Goal: Task Accomplishment & Management: Manage account settings

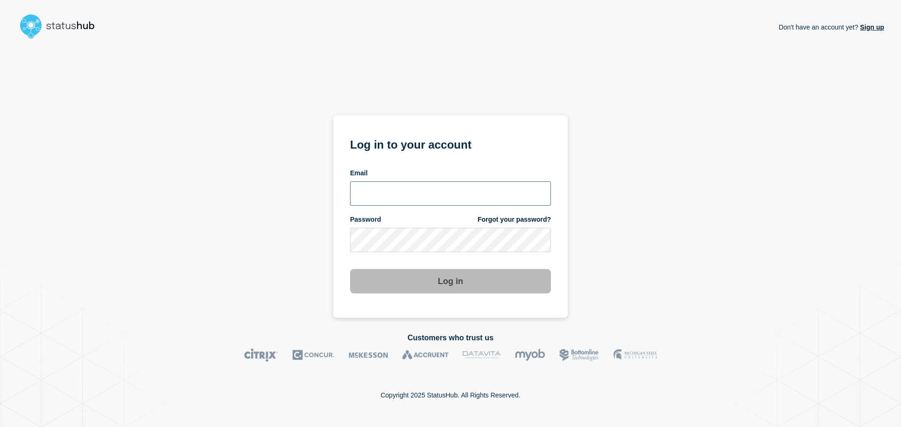
type input "[PERSON_NAME][EMAIL_ADDRESS][PERSON_NAME][DOMAIN_NAME]"
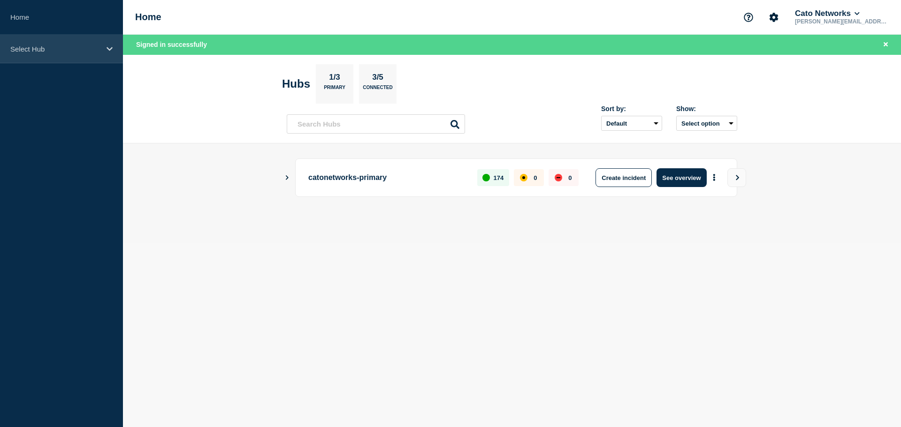
click at [58, 49] on p "Select Hub" at bounding box center [55, 49] width 90 height 8
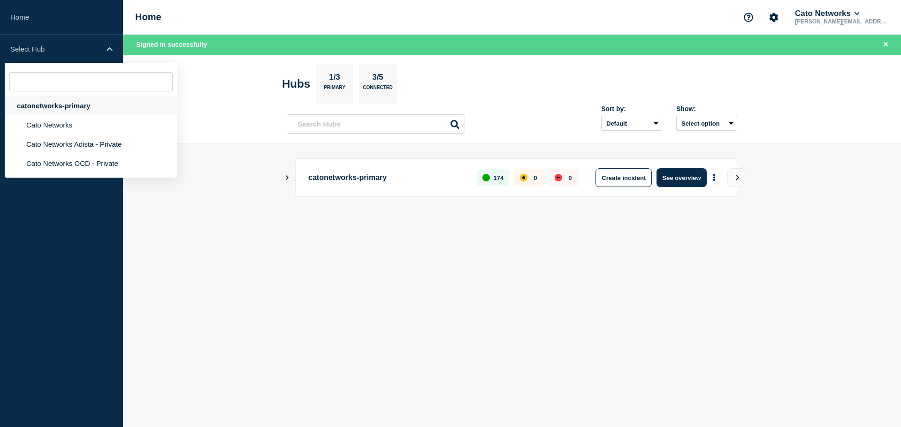
click at [46, 107] on div "catonetworks-primary" at bounding box center [91, 105] width 173 height 19
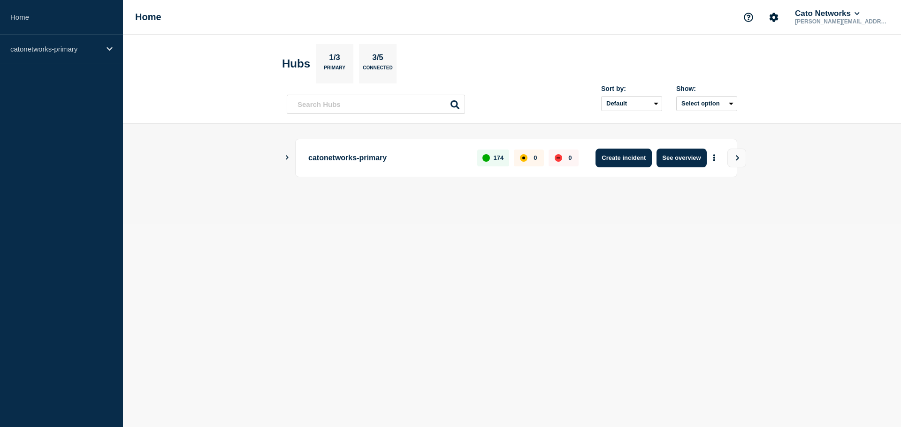
click at [627, 158] on button "Create incident" at bounding box center [623, 158] width 56 height 19
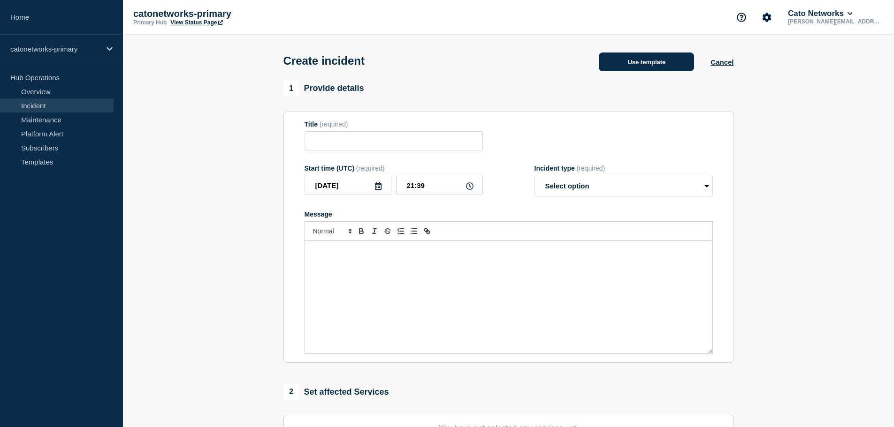
click at [617, 66] on button "Use template" at bounding box center [646, 62] width 95 height 19
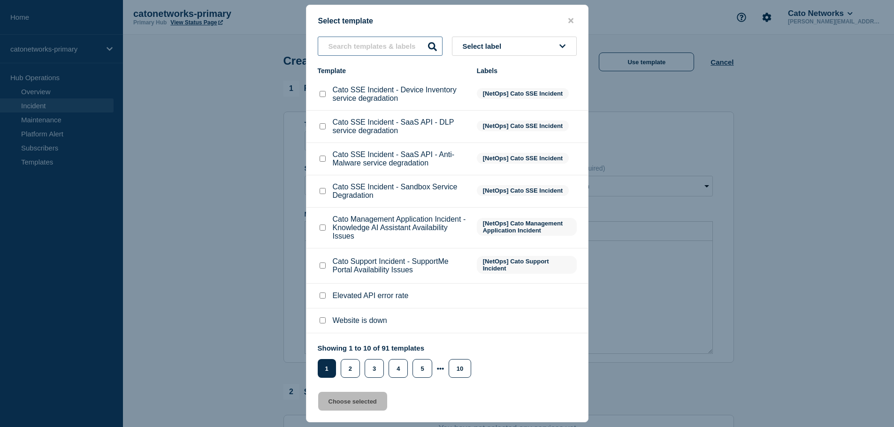
click at [372, 42] on input "text" at bounding box center [380, 46] width 125 height 19
paste input "PoP Infrastructure - Services degradation due to carrier issues"
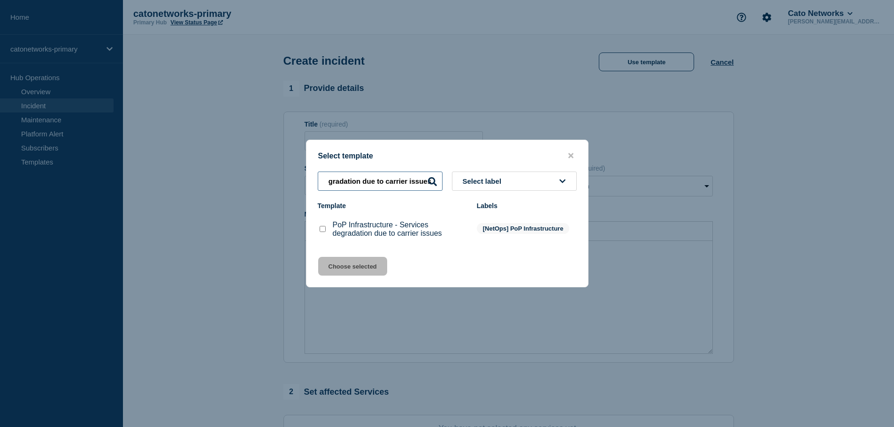
type input "PoP Infrastructure - Services degradation due to carrier issues"
click at [319, 231] on div at bounding box center [322, 229] width 9 height 9
click at [322, 230] on input "PoP Infrastructure - Services degradation due to carrier issues checkbox" at bounding box center [322, 229] width 6 height 6
checkbox input "true"
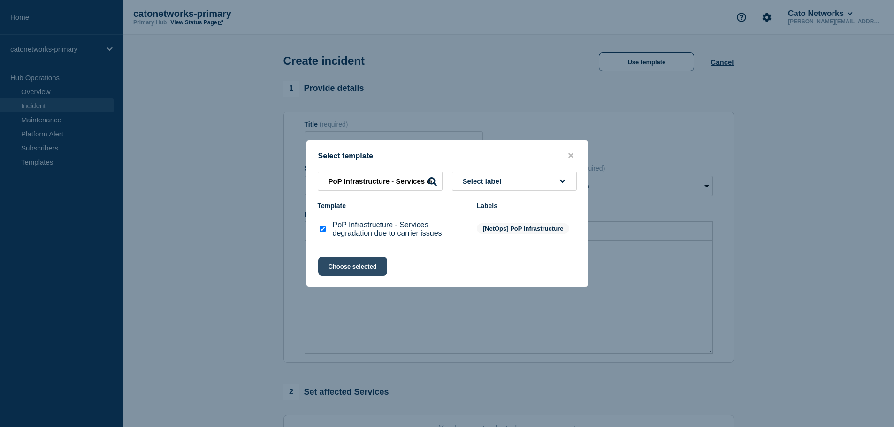
click at [350, 274] on button "Choose selected" at bounding box center [352, 266] width 69 height 19
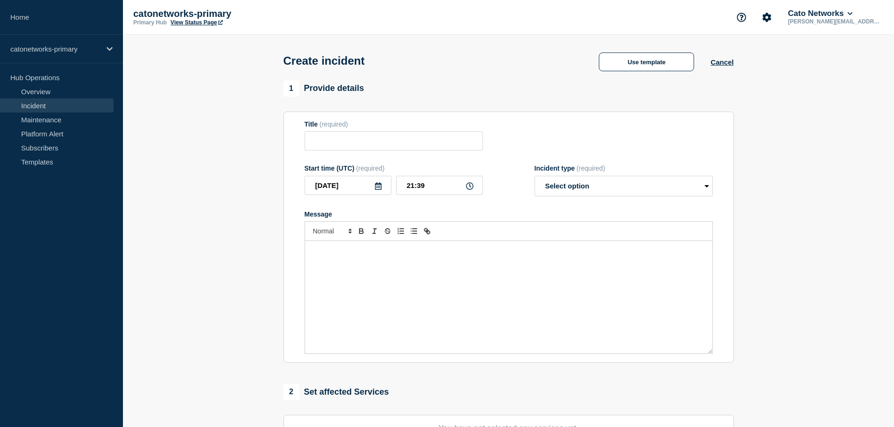
type input "PoP Infrastructure - Services degradation due to carrier issues"
select select "investigating"
radio input "false"
radio input "true"
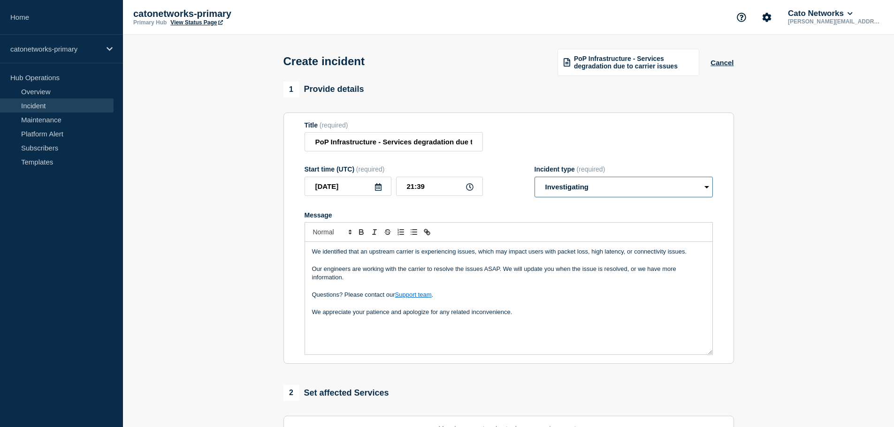
click at [572, 187] on select "Select option Investigating Identified Monitoring" at bounding box center [623, 187] width 178 height 21
click at [534, 178] on select "Select option Investigating Identified Monitoring" at bounding box center [623, 187] width 178 height 21
click at [529, 314] on p "We appreciate your patience and apologize for any related inconvenience." at bounding box center [508, 312] width 393 height 8
click at [334, 334] on p "Ref." at bounding box center [508, 330] width 393 height 8
click at [339, 332] on span "[ref: INCIDNT-7383]" at bounding box center [350, 329] width 54 height 7
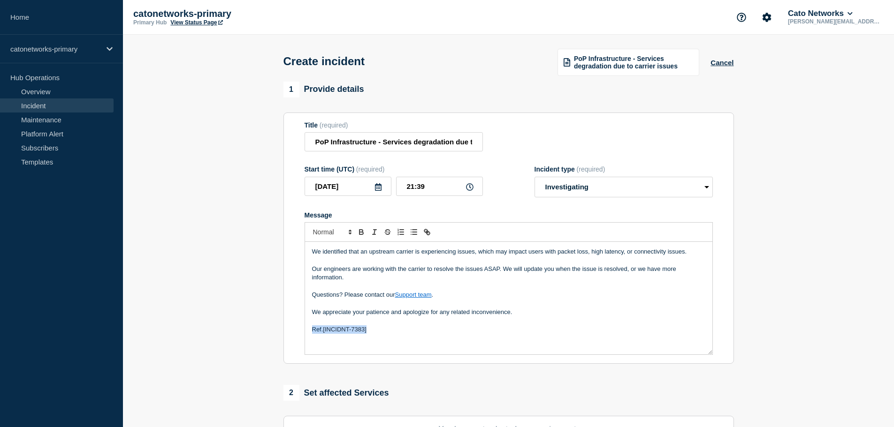
copy p "Ref. [INCIDNT-7383]"
click at [420, 184] on input "21:39" at bounding box center [439, 186] width 87 height 19
drag, startPoint x: 365, startPoint y: 189, endPoint x: 347, endPoint y: 188, distance: 17.8
click at [355, 188] on div "2025-08-25 21:39" at bounding box center [393, 186] width 178 height 19
type input "15:26"
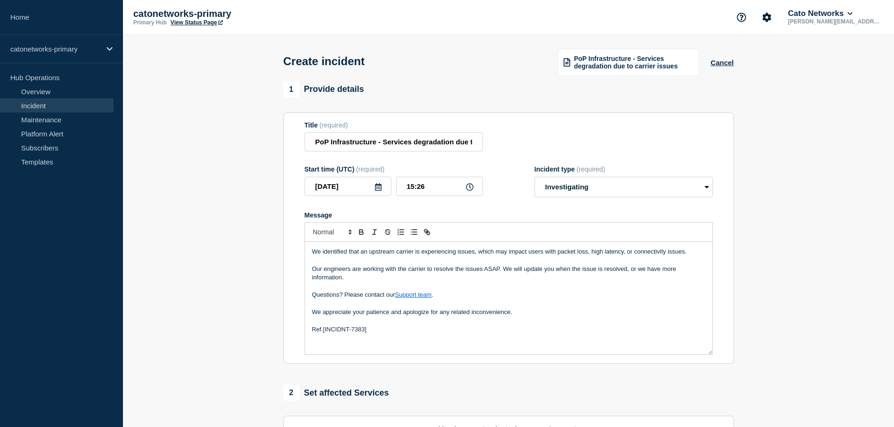
click at [583, 323] on p "Message" at bounding box center [508, 321] width 393 height 8
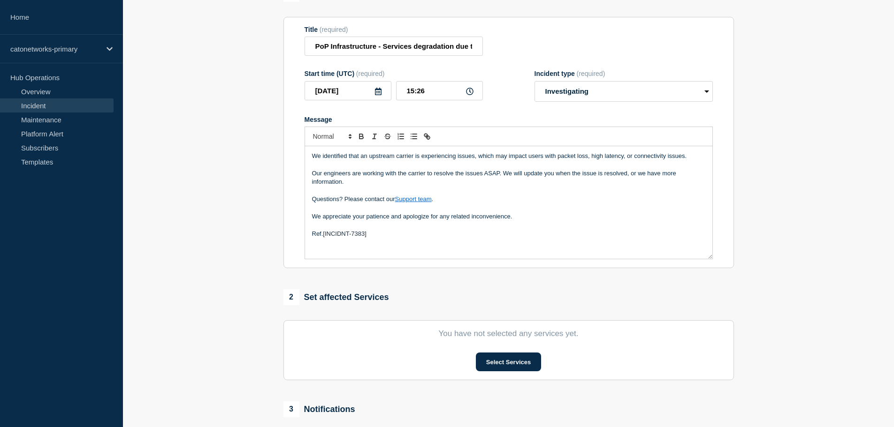
scroll to position [188, 0]
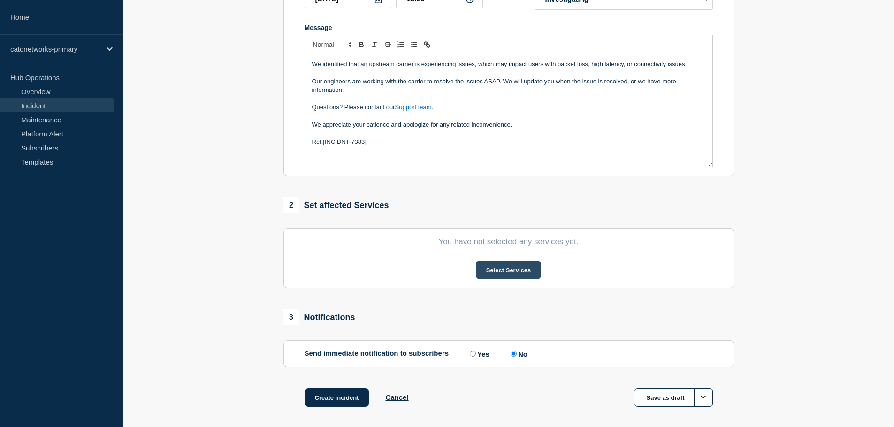
click at [497, 272] on button "Select Services" at bounding box center [508, 270] width 65 height 19
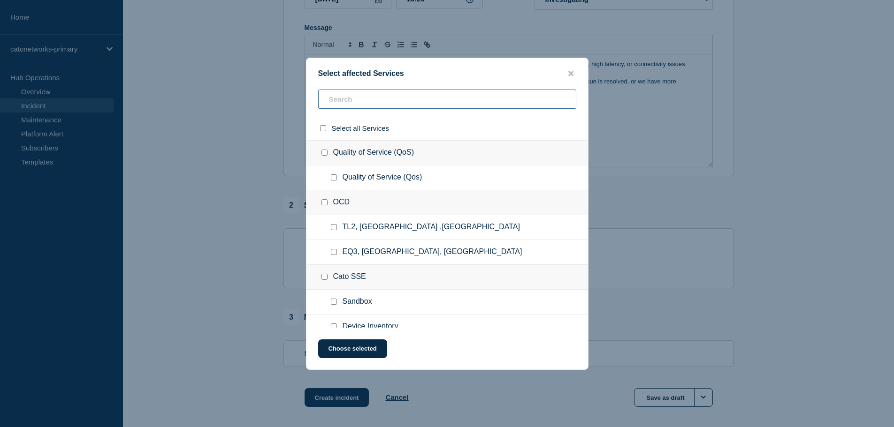
click at [359, 98] on input "text" at bounding box center [447, 99] width 258 height 19
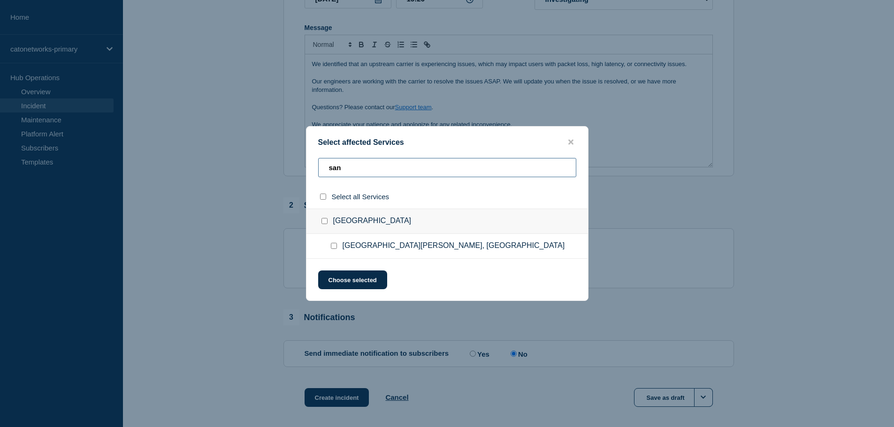
type input "san"
click at [334, 246] on input "San Jose, Costa Rica checkbox" at bounding box center [334, 246] width 6 height 6
checkbox input "true"
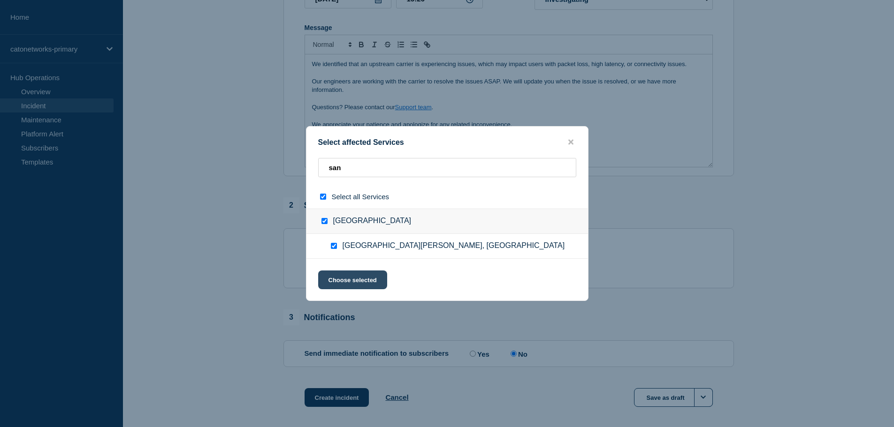
click at [347, 279] on button "Choose selected" at bounding box center [352, 280] width 69 height 19
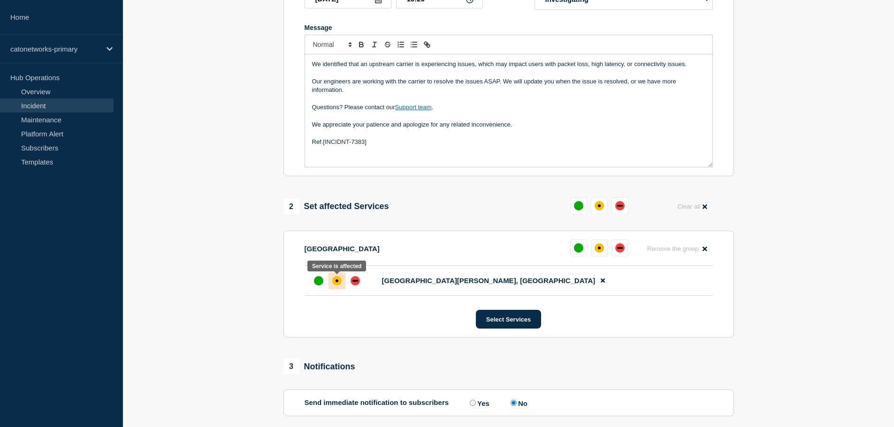
click at [335, 283] on div "affected" at bounding box center [336, 280] width 9 height 9
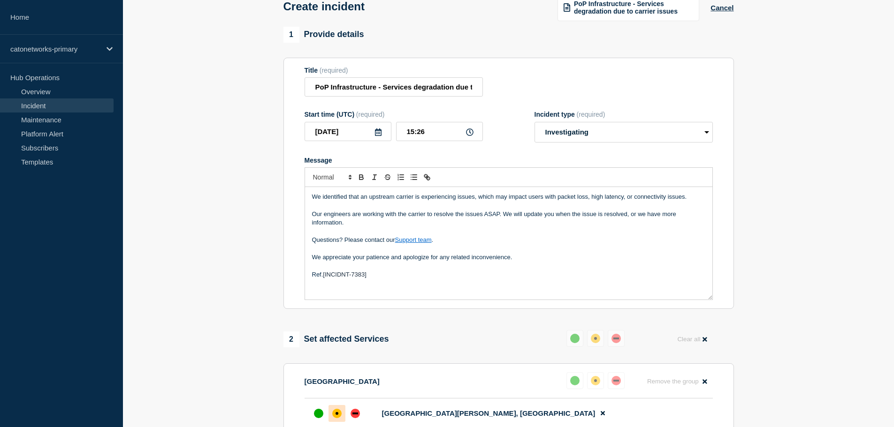
scroll to position [45, 0]
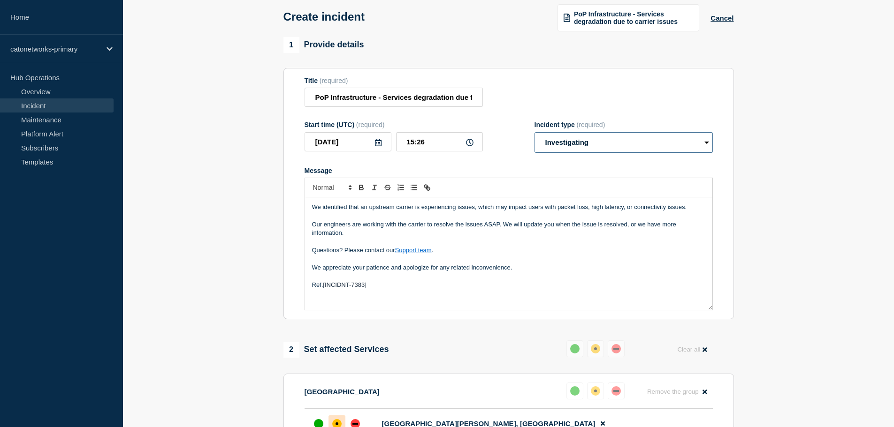
click at [623, 148] on select "Select option Investigating Identified Monitoring" at bounding box center [623, 142] width 178 height 21
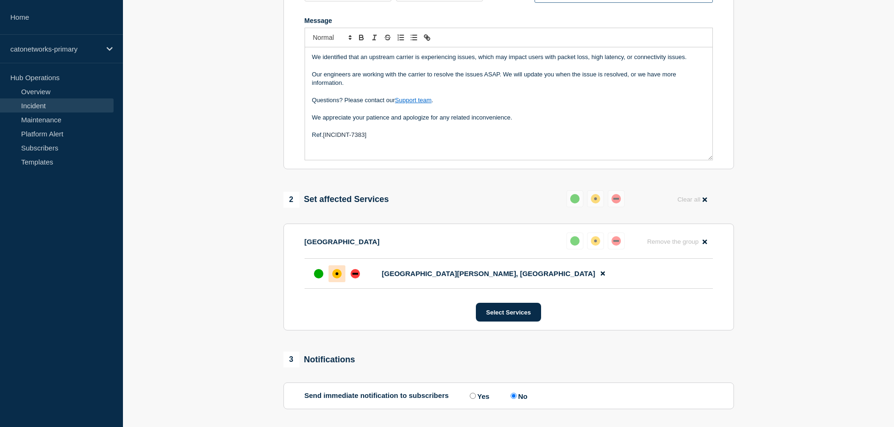
scroll to position [279, 0]
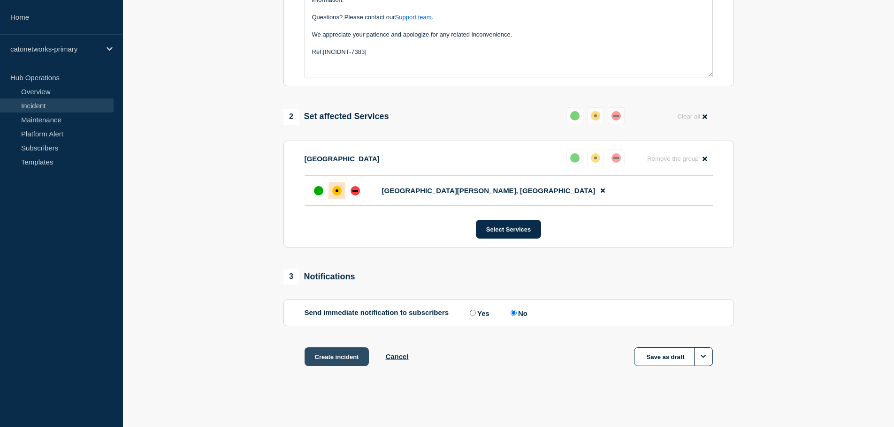
click at [337, 357] on button "Create incident" at bounding box center [336, 357] width 65 height 19
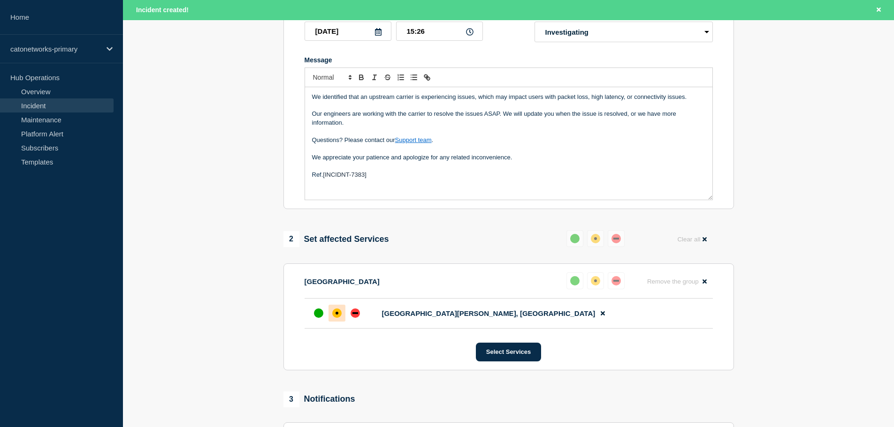
scroll to position [112, 0]
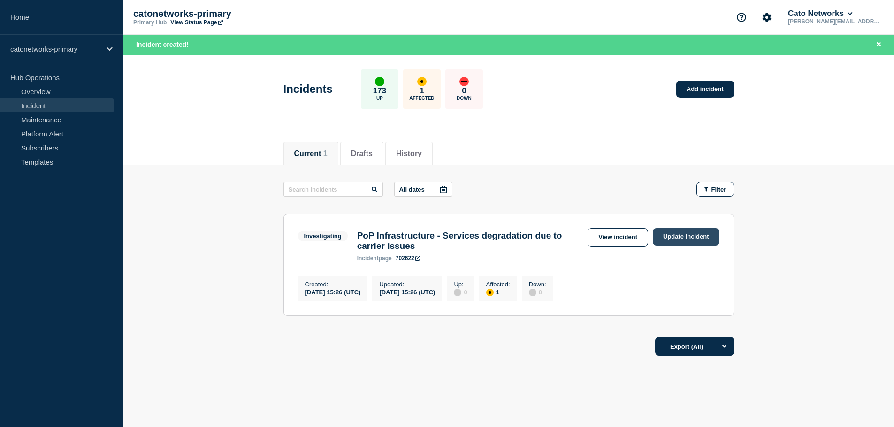
click at [670, 234] on link "Update incident" at bounding box center [685, 236] width 67 height 17
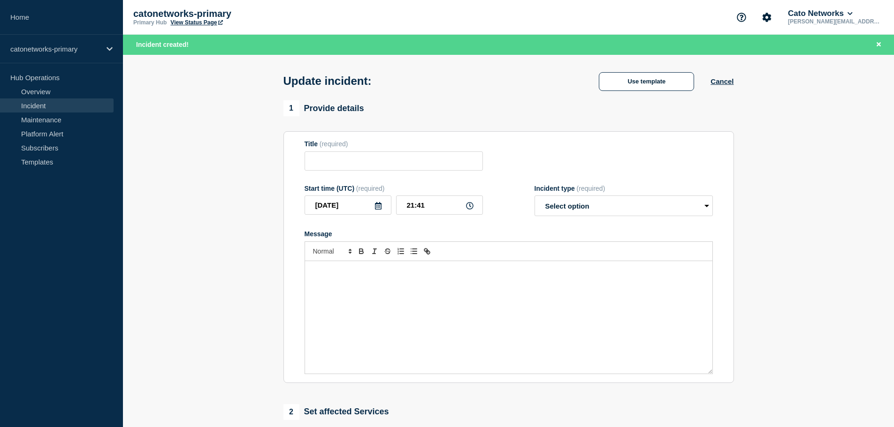
type input "PoP Infrastructure - Services degradation due to carrier issues"
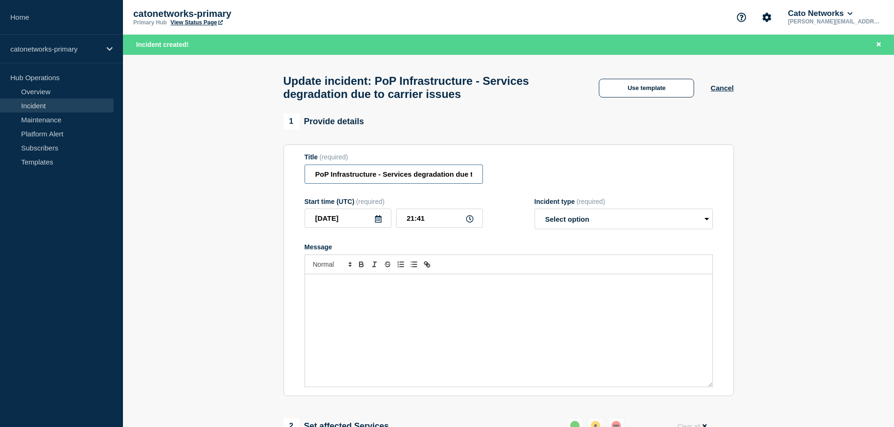
click at [457, 183] on input "PoP Infrastructure - Services degradation due to carrier issues" at bounding box center [393, 174] width 178 height 19
drag, startPoint x: 316, startPoint y: 179, endPoint x: 515, endPoint y: 187, distance: 198.6
click at [515, 184] on div "Title (required) PoP Infrastructure - Services degradation due to carrier issues" at bounding box center [508, 168] width 408 height 30
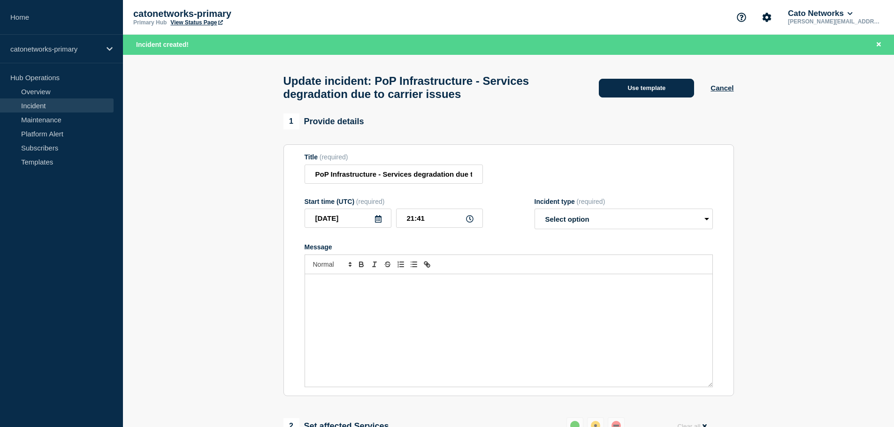
click at [636, 94] on button "Use template" at bounding box center [646, 88] width 95 height 19
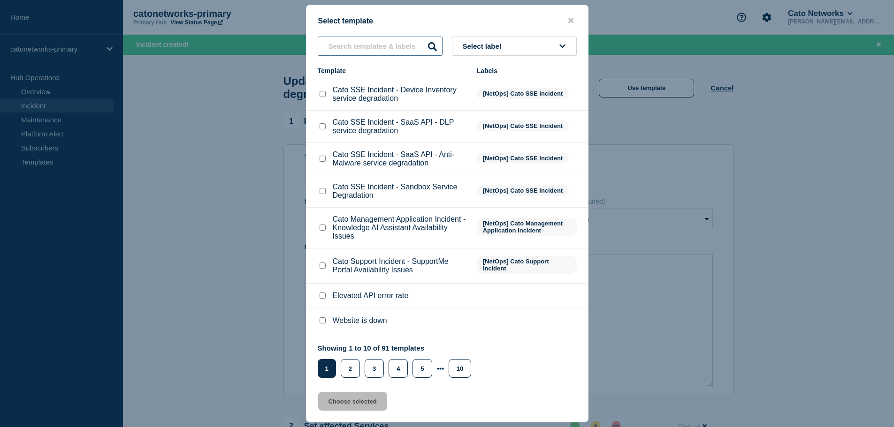
click at [365, 44] on input "text" at bounding box center [380, 46] width 125 height 19
paste input "PoP Infrastructure - Services degradation due to carrier issues"
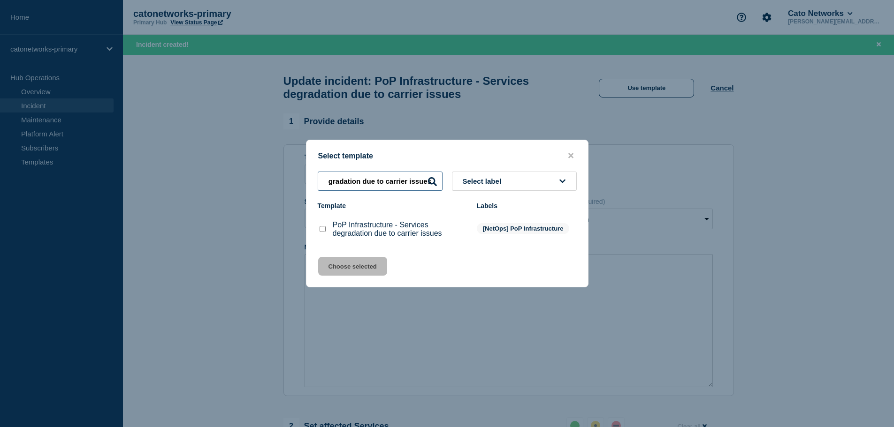
type input "PoP Infrastructure - Services degradation due to carrier issues"
click at [323, 232] on input "PoP Infrastructure - Services degradation due to carrier issues checkbox" at bounding box center [322, 229] width 6 height 6
checkbox input "true"
click at [328, 273] on button "Choose selected" at bounding box center [352, 266] width 69 height 19
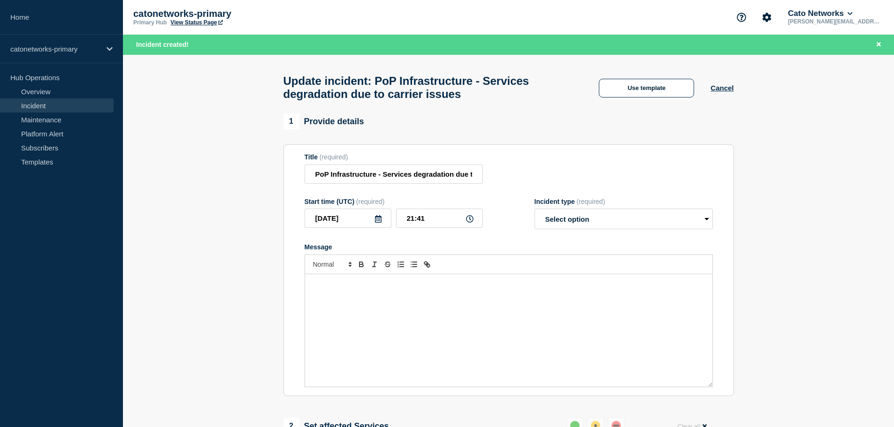
select select "investigating"
radio input "false"
radio input "true"
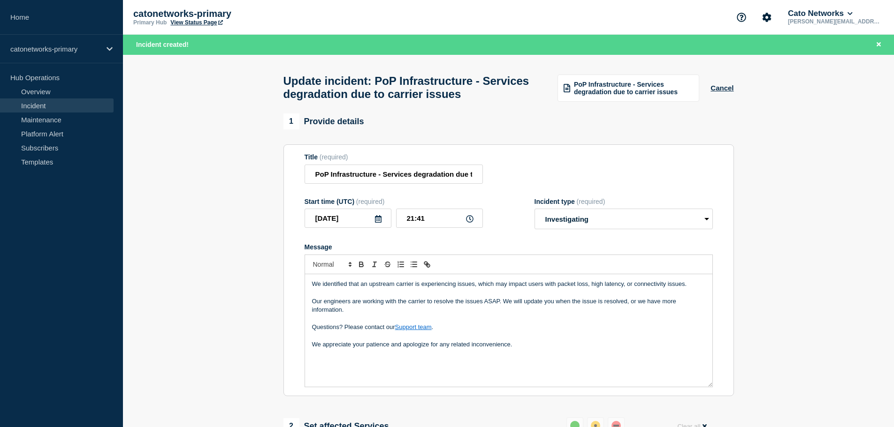
click at [343, 371] on div "We identified that an upstream carrier is experiencing issues, which may impact…" at bounding box center [508, 330] width 407 height 113
click at [519, 349] on p "We appreciate your patience and apologize for any related inconvenience." at bounding box center [508, 345] width 393 height 8
click at [556, 218] on select "Select option Investigating Identified Monitoring Resolved" at bounding box center [623, 219] width 178 height 21
select select "identified"
click at [534, 213] on select "Select option Investigating Identified Monitoring Resolved" at bounding box center [623, 219] width 178 height 21
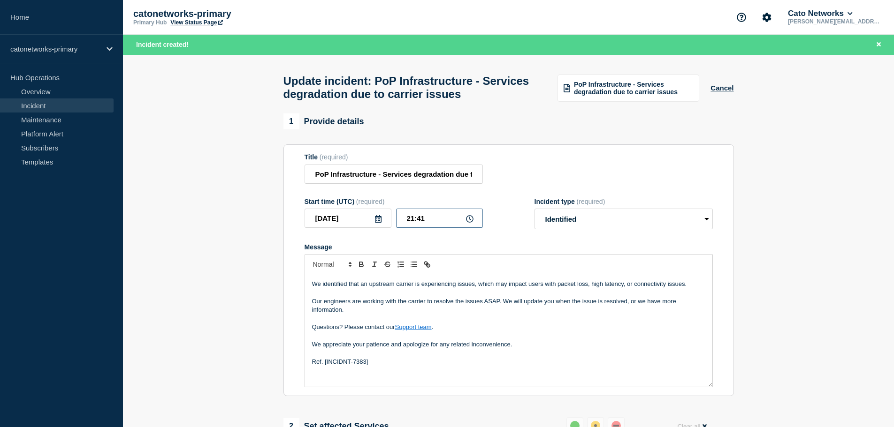
drag, startPoint x: 432, startPoint y: 220, endPoint x: 393, endPoint y: 220, distance: 38.5
click at [393, 220] on div "2025-08-25 21:41" at bounding box center [393, 218] width 178 height 19
type input "15:28"
click at [562, 229] on select "Select option Investigating Identified Monitoring Resolved" at bounding box center [623, 219] width 178 height 21
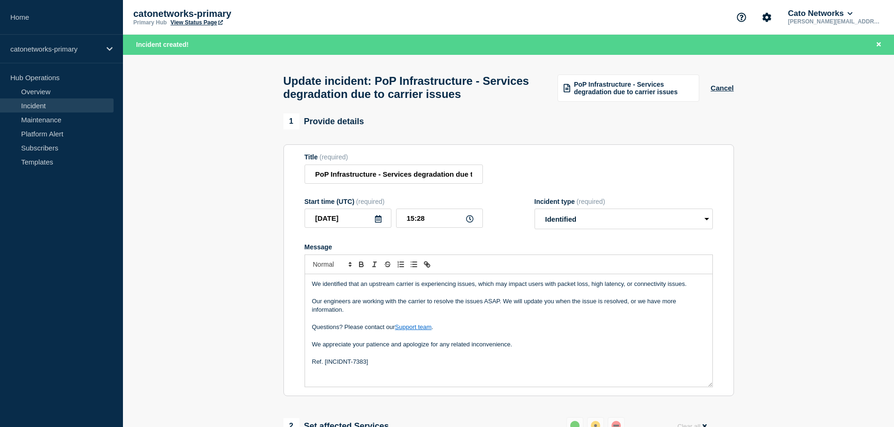
click at [383, 315] on p "Our engineers are working with the carrier to resolve the issues ASAP. We will …" at bounding box center [508, 305] width 393 height 17
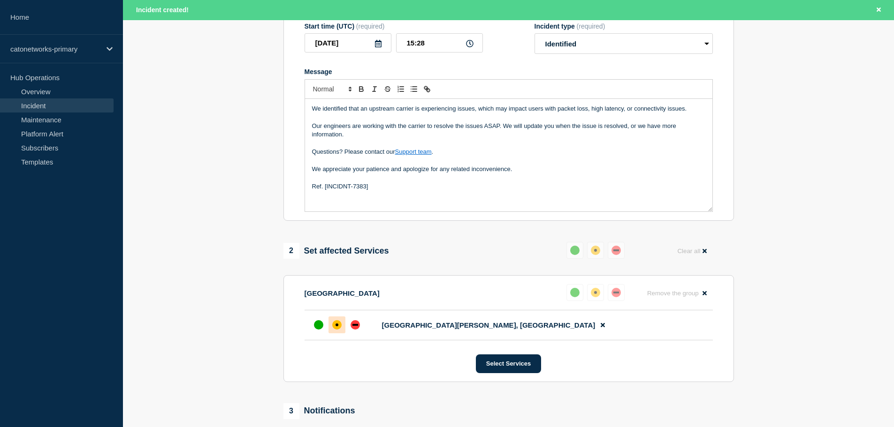
scroll to position [88, 0]
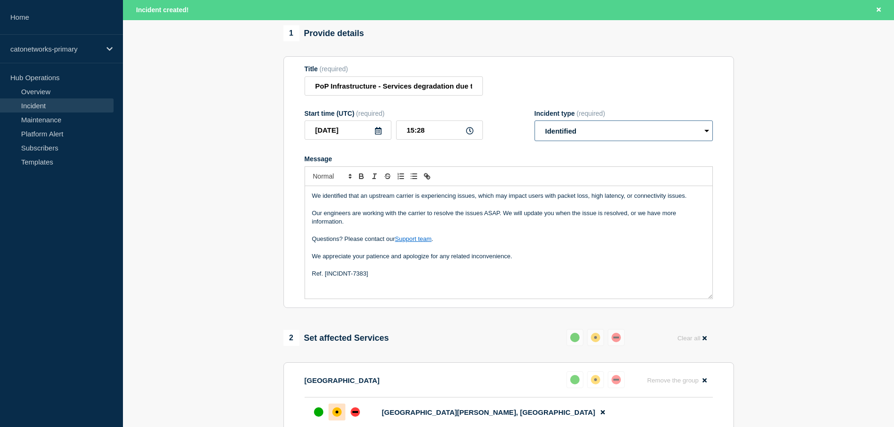
click at [554, 136] on select "Select option Investigating Identified Monitoring Resolved" at bounding box center [623, 131] width 178 height 21
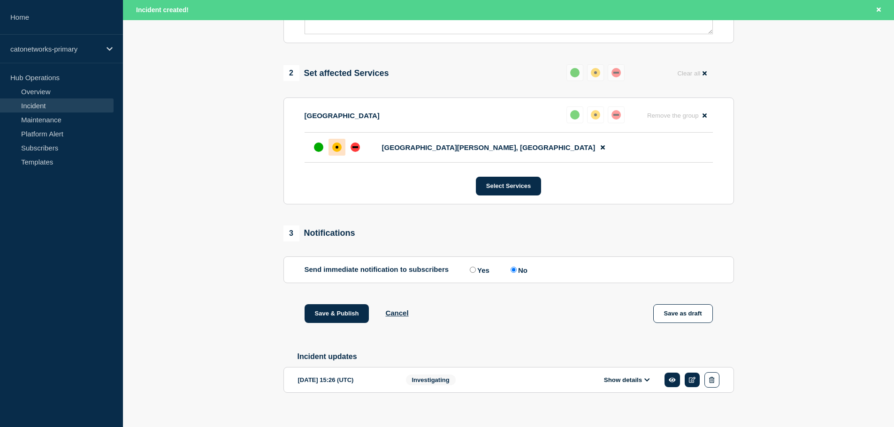
scroll to position [370, 0]
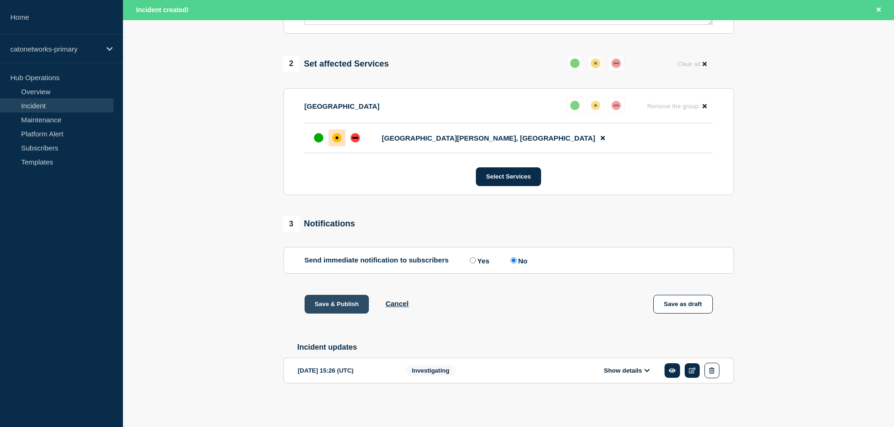
click at [340, 299] on button "Save & Publish" at bounding box center [336, 304] width 65 height 19
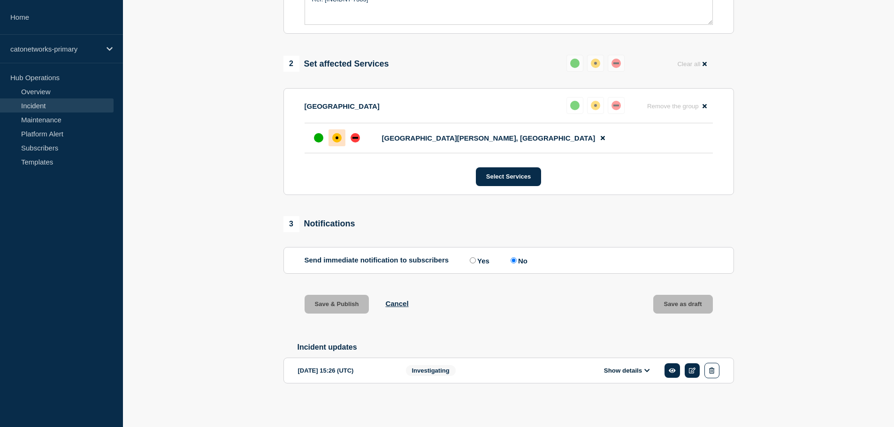
scroll to position [349, 0]
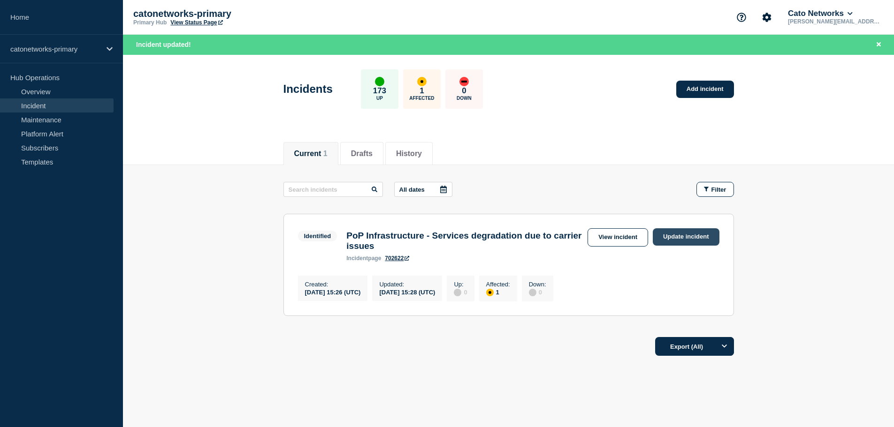
click at [676, 236] on link "Update incident" at bounding box center [685, 236] width 67 height 17
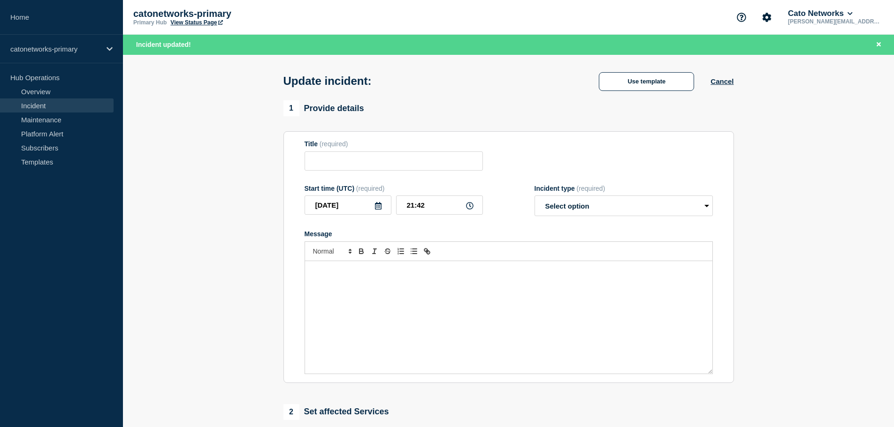
type input "PoP Infrastructure - Services degradation due to carrier issues"
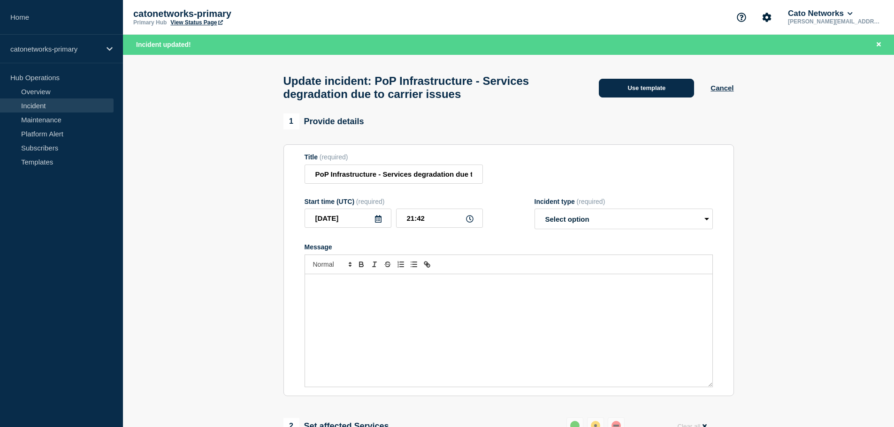
click at [650, 94] on button "Use template" at bounding box center [646, 88] width 95 height 19
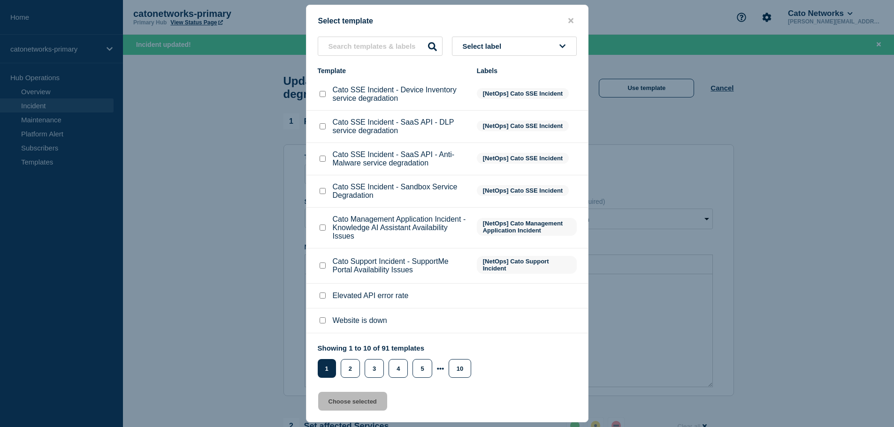
click at [506, 41] on button "Select label" at bounding box center [514, 46] width 125 height 19
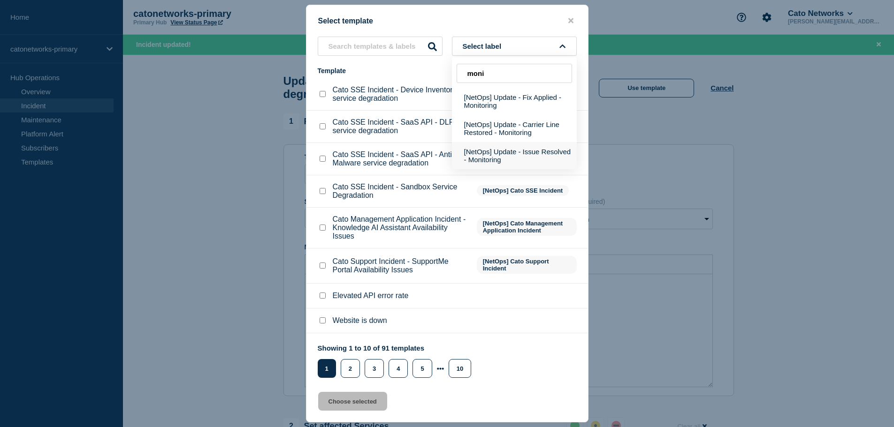
type input "moni"
click at [508, 151] on button "[NetOps] Update - Issue Resolved - Monitoring" at bounding box center [514, 155] width 125 height 27
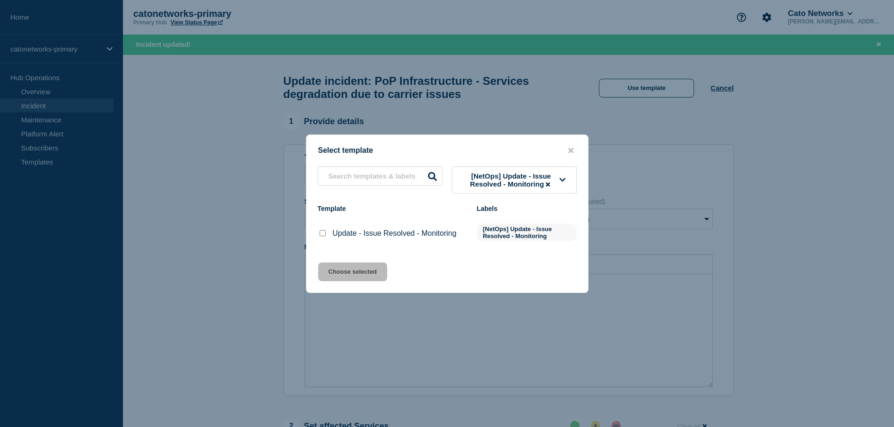
click at [325, 232] on input "Update - Issue Resolved - Monitoring checkbox" at bounding box center [322, 233] width 6 height 6
checkbox input "true"
click at [356, 274] on button "Choose selected" at bounding box center [352, 272] width 69 height 19
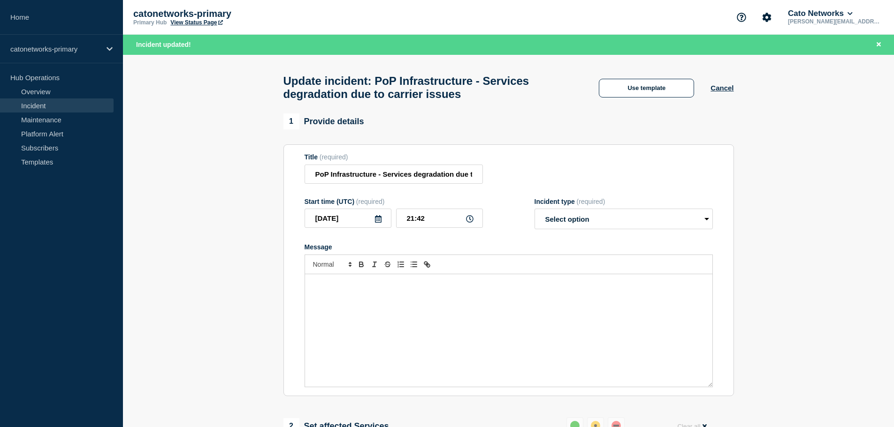
select select "monitoring"
radio input "false"
radio input "true"
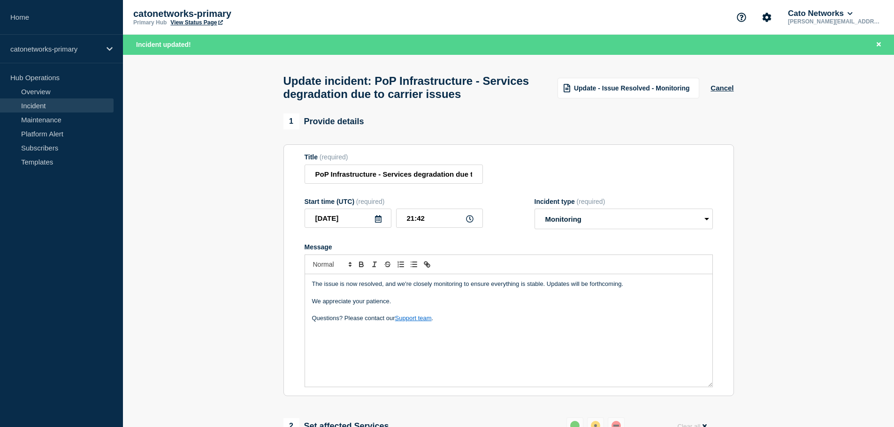
click at [482, 328] on div "The issue is now resolved, and we're closely monitoring to ensure everything is…" at bounding box center [508, 330] width 407 height 113
click at [375, 347] on div "The issue is now resolved, and we're closely monitoring to ensure everything is…" at bounding box center [508, 330] width 407 height 113
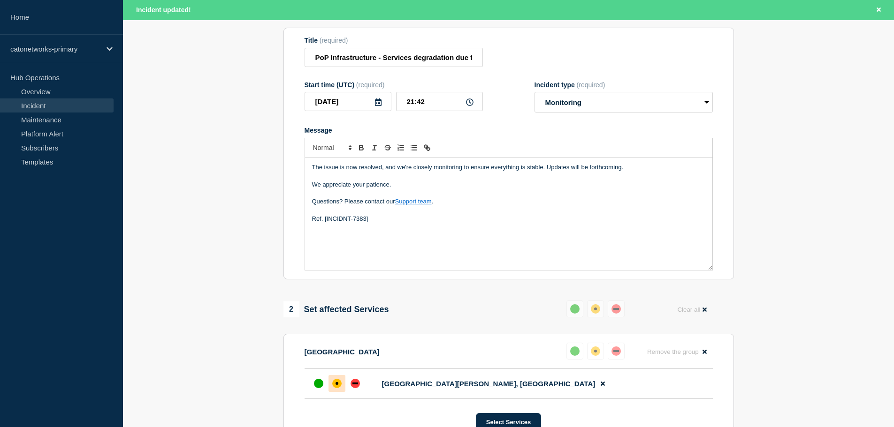
scroll to position [141, 0]
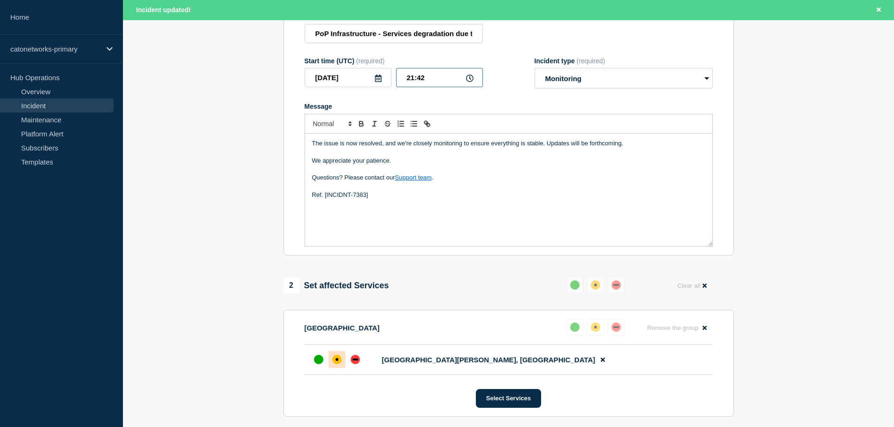
click at [418, 84] on input "21:42" at bounding box center [439, 77] width 87 height 19
drag, startPoint x: 432, startPoint y: 81, endPoint x: 278, endPoint y: 73, distance: 154.1
click at [320, 81] on div "2025-08-25 21:42" at bounding box center [393, 77] width 178 height 19
type input "15:50"
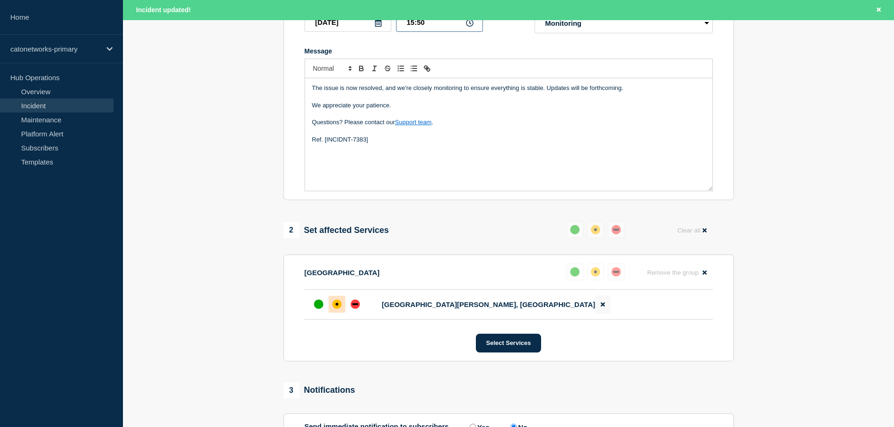
scroll to position [281, 0]
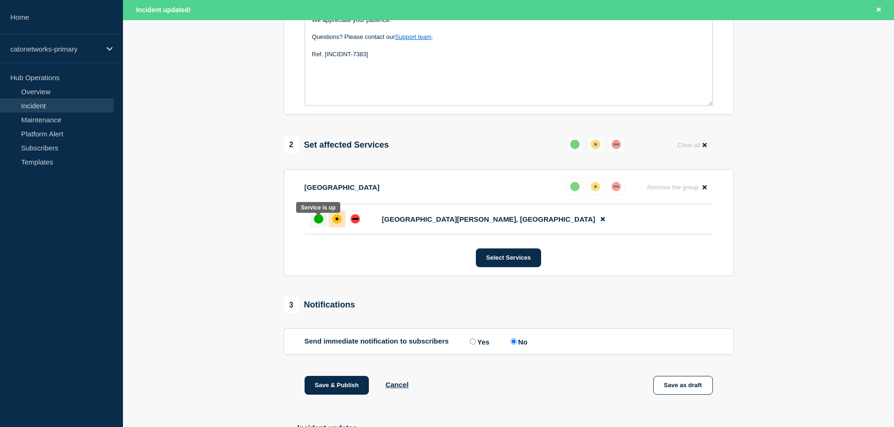
click at [315, 222] on div "up" at bounding box center [318, 218] width 9 height 9
click at [348, 390] on button "Save & Publish" at bounding box center [336, 385] width 65 height 19
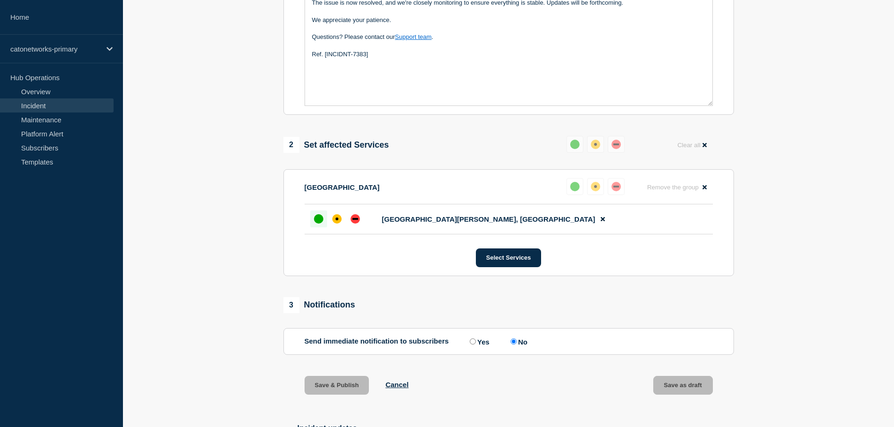
scroll to position [261, 0]
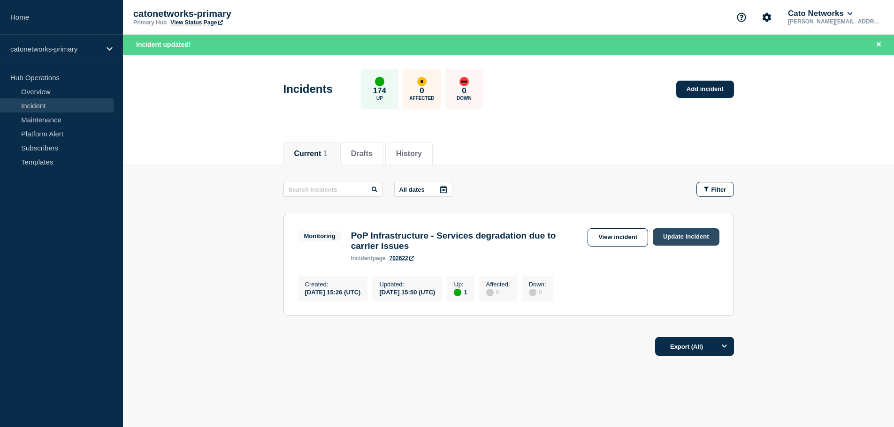
click at [673, 238] on link "Update incident" at bounding box center [685, 236] width 67 height 17
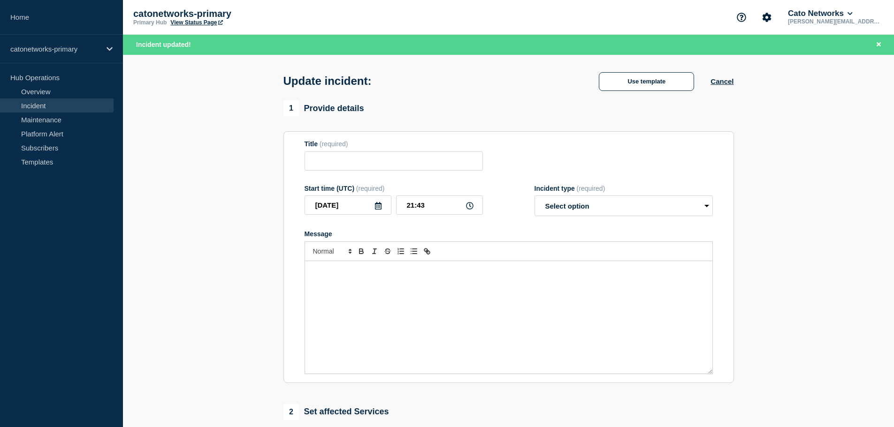
type input "PoP Infrastructure - Services degradation due to carrier issues"
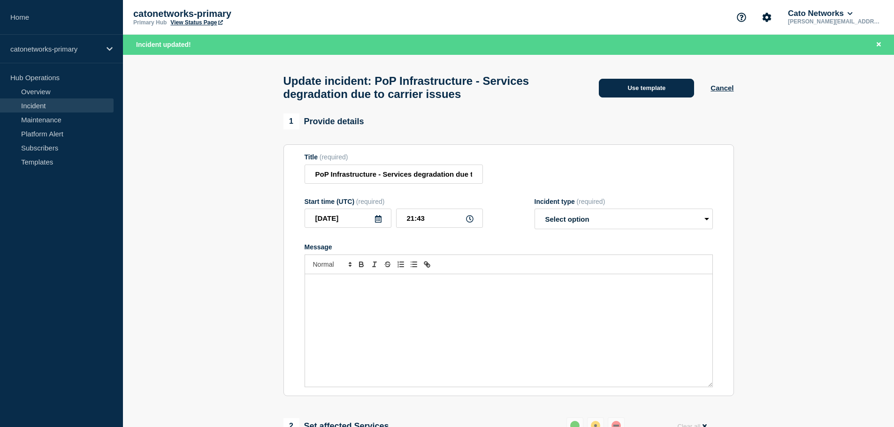
click at [649, 93] on button "Use template" at bounding box center [646, 88] width 95 height 19
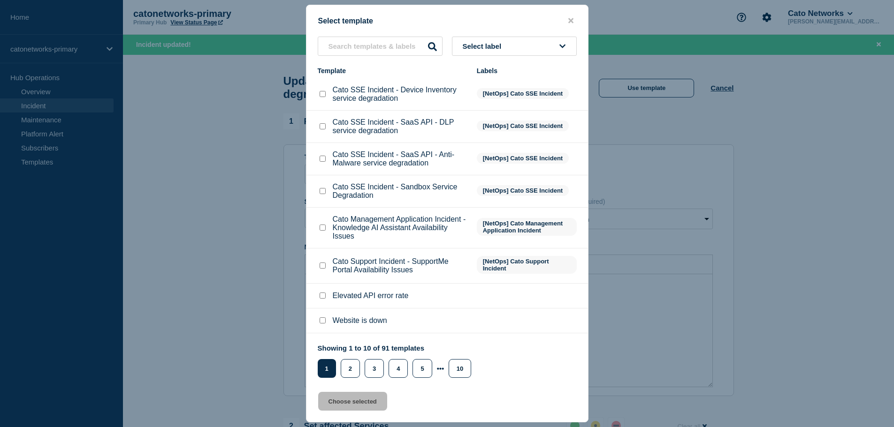
click at [491, 45] on span "Select label" at bounding box center [483, 46] width 43 height 8
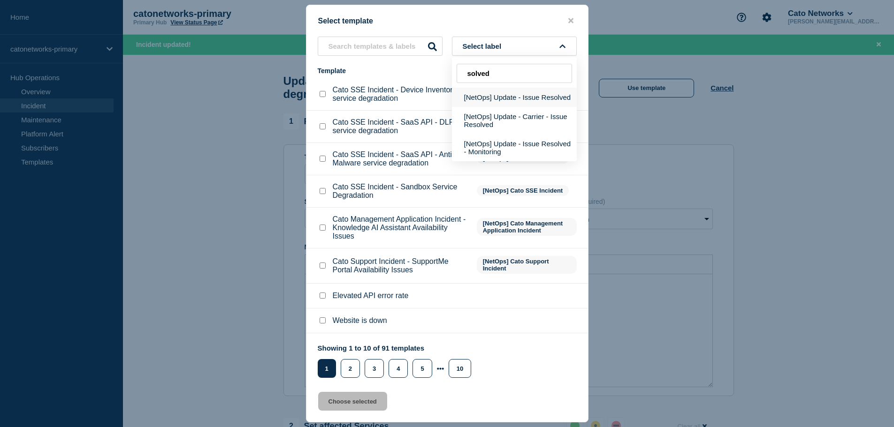
type input "solved"
click at [513, 99] on button "[NetOps] Update - Issue Resolved" at bounding box center [514, 97] width 125 height 19
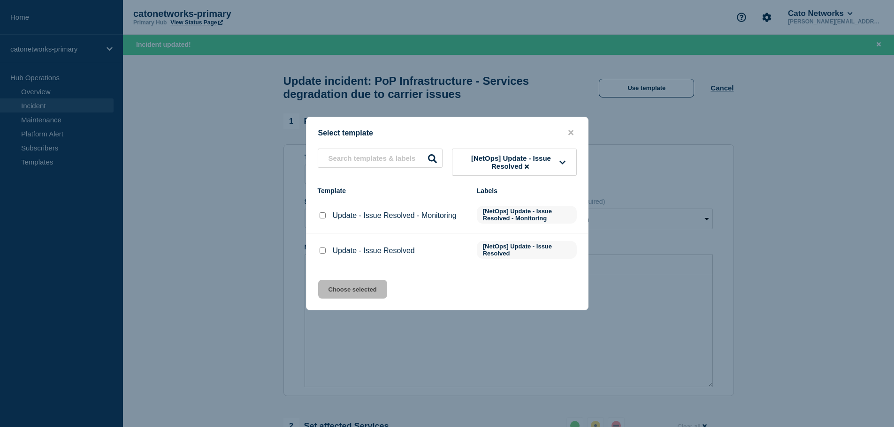
click at [318, 255] on div at bounding box center [322, 250] width 9 height 9
click at [323, 251] on input "Update - Issue Resolved checkbox" at bounding box center [322, 251] width 6 height 6
checkbox input "true"
click at [369, 291] on button "Choose selected" at bounding box center [352, 289] width 69 height 19
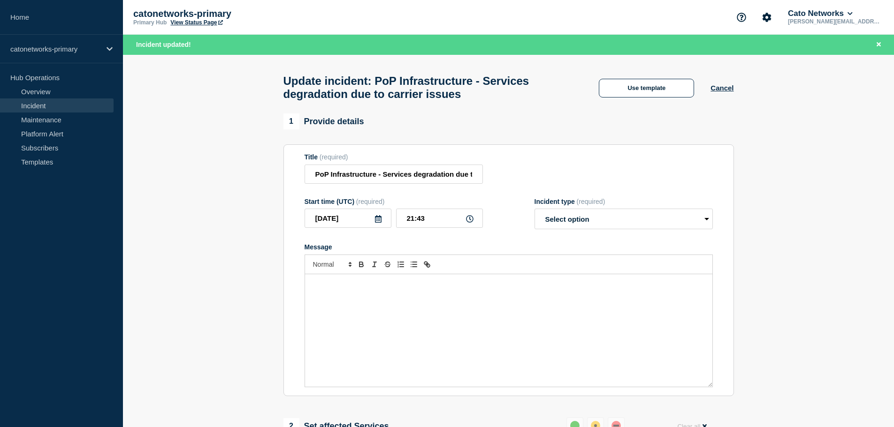
select select "resolved"
radio input "false"
radio input "true"
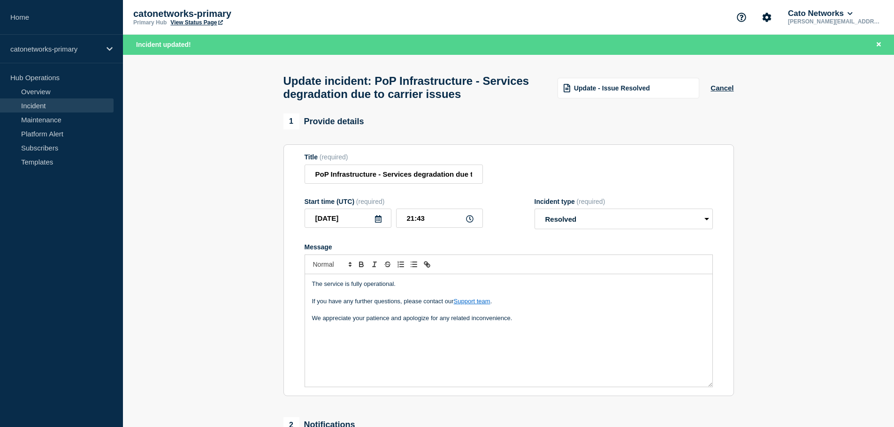
click at [521, 323] on p "We appreciate your patience and apologize for any related inconvenience." at bounding box center [508, 318] width 393 height 8
click at [412, 223] on input "21:43" at bounding box center [439, 218] width 87 height 19
type input "16:00"
click at [449, 340] on p "Ref. [INCIDNT-7383]" at bounding box center [508, 336] width 393 height 8
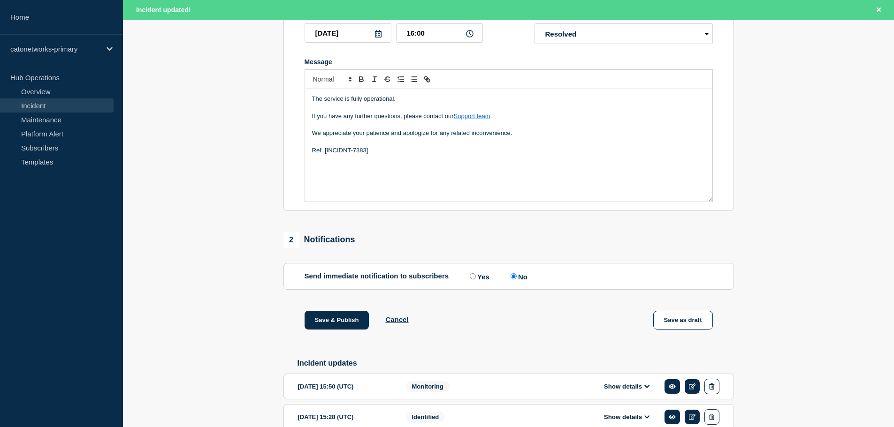
scroll to position [188, 0]
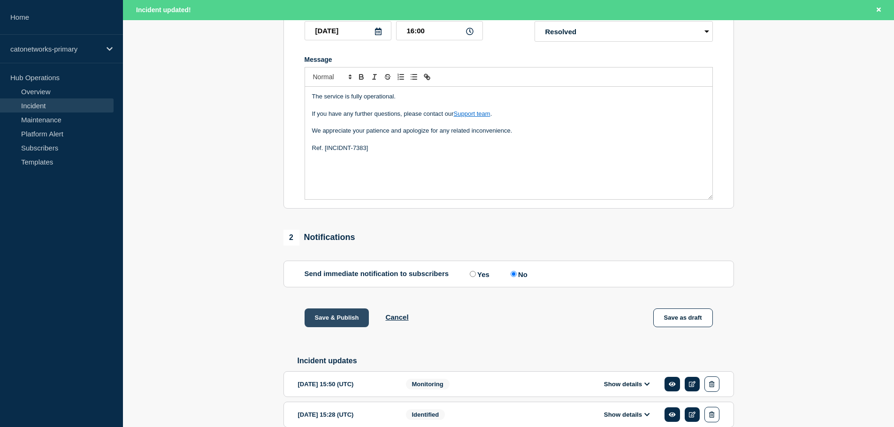
click at [341, 325] on button "Save & Publish" at bounding box center [336, 318] width 65 height 19
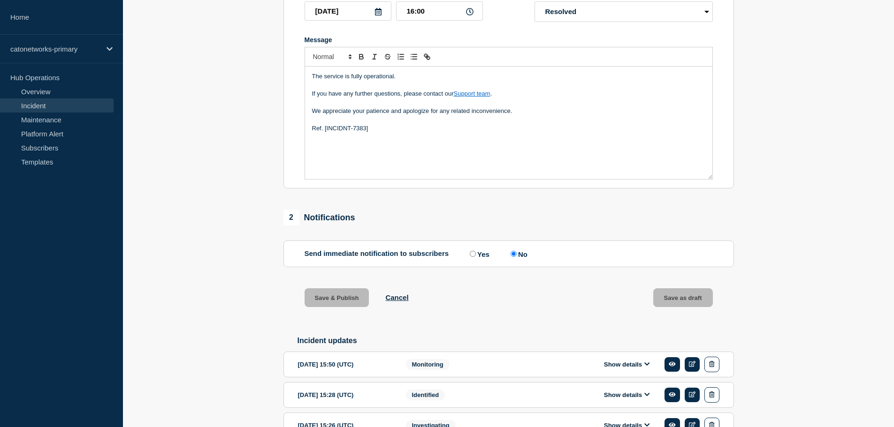
scroll to position [167, 0]
